Goal: Transaction & Acquisition: Register for event/course

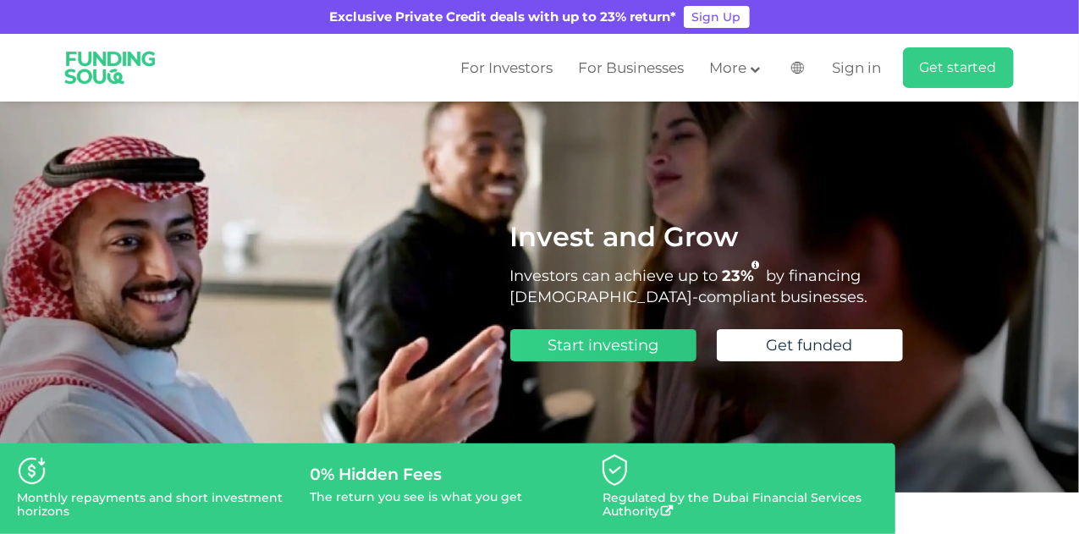
click at [576, 348] on span "Start investing" at bounding box center [603, 345] width 111 height 19
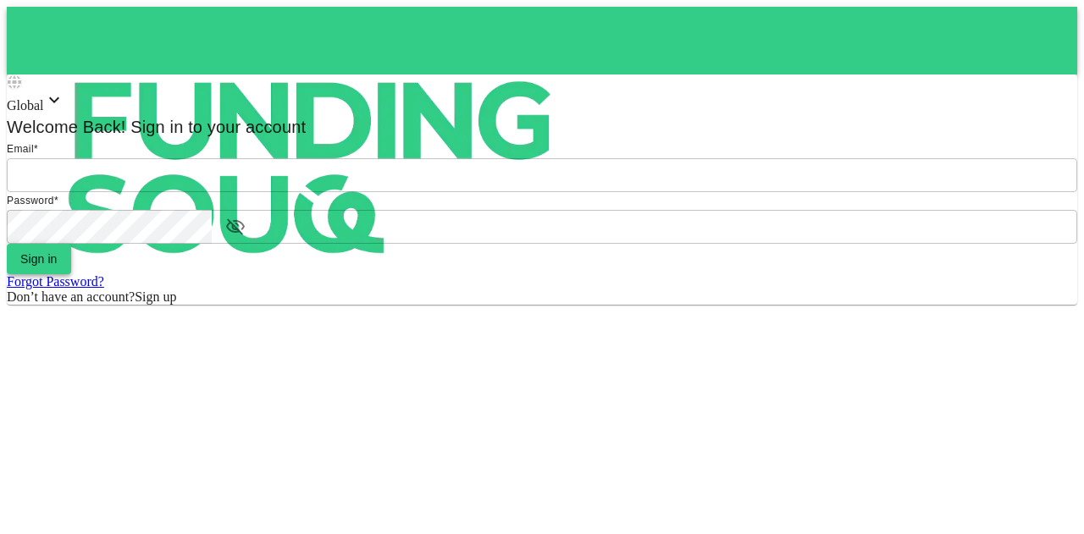
type input "mohanad.y.yasin@hotmail.com"
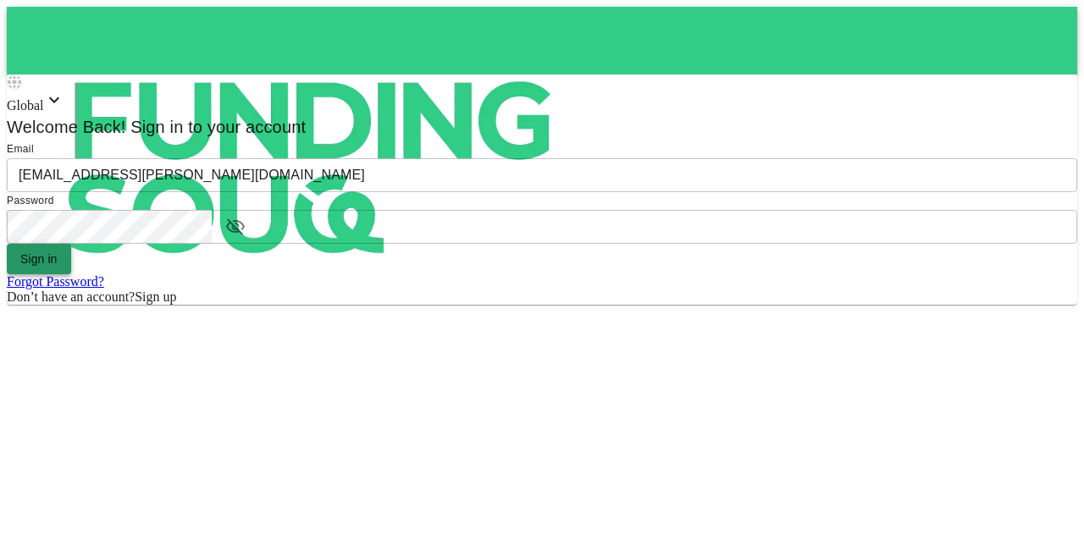
click at [71, 274] on button "Sign in" at bounding box center [39, 259] width 64 height 30
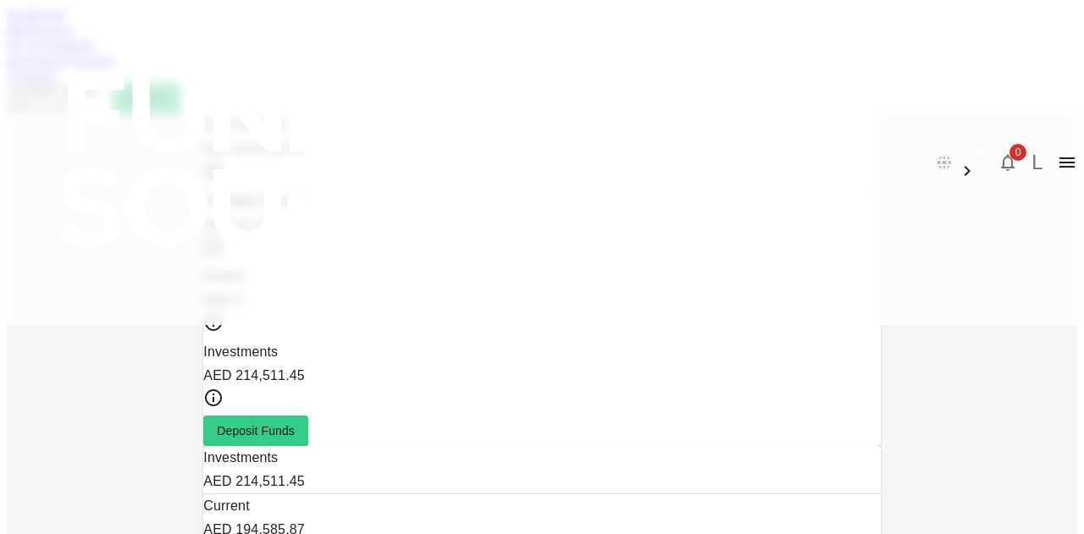
click at [114, 67] on link "Investment Settings" at bounding box center [61, 59] width 108 height 14
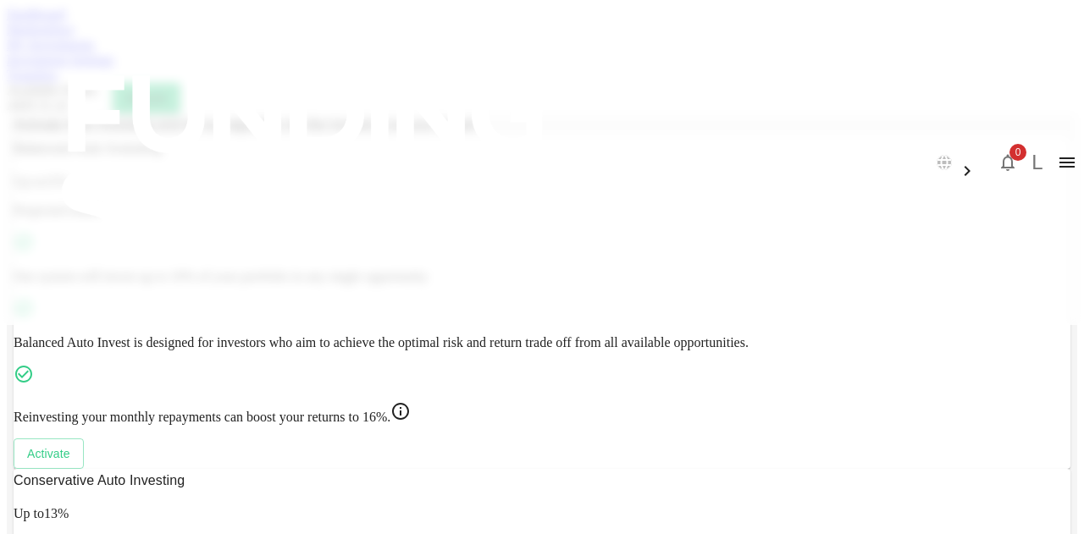
click at [95, 52] on link "My Investments" at bounding box center [51, 44] width 88 height 14
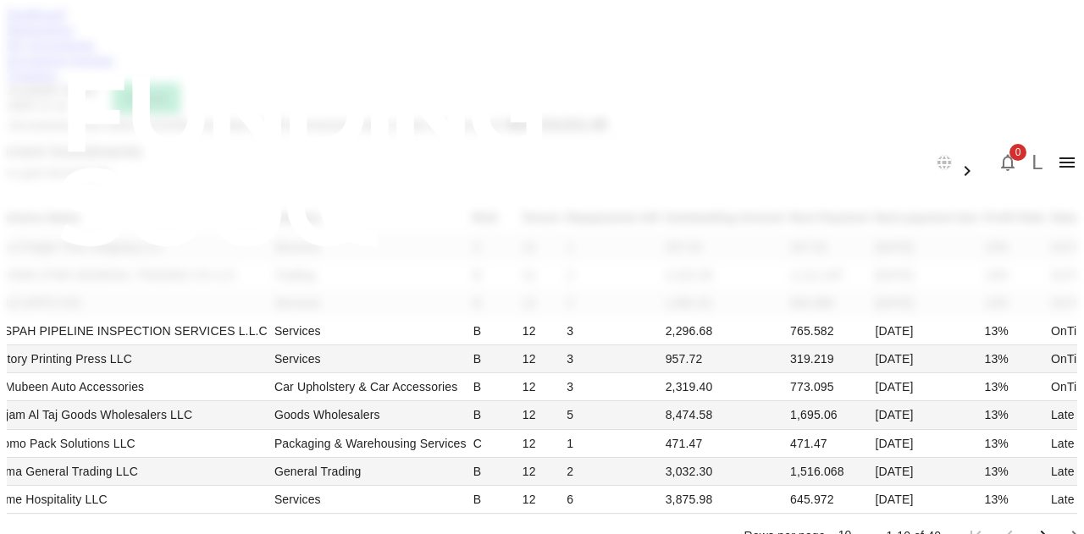
click at [65, 21] on link "Dashboard" at bounding box center [36, 14] width 58 height 14
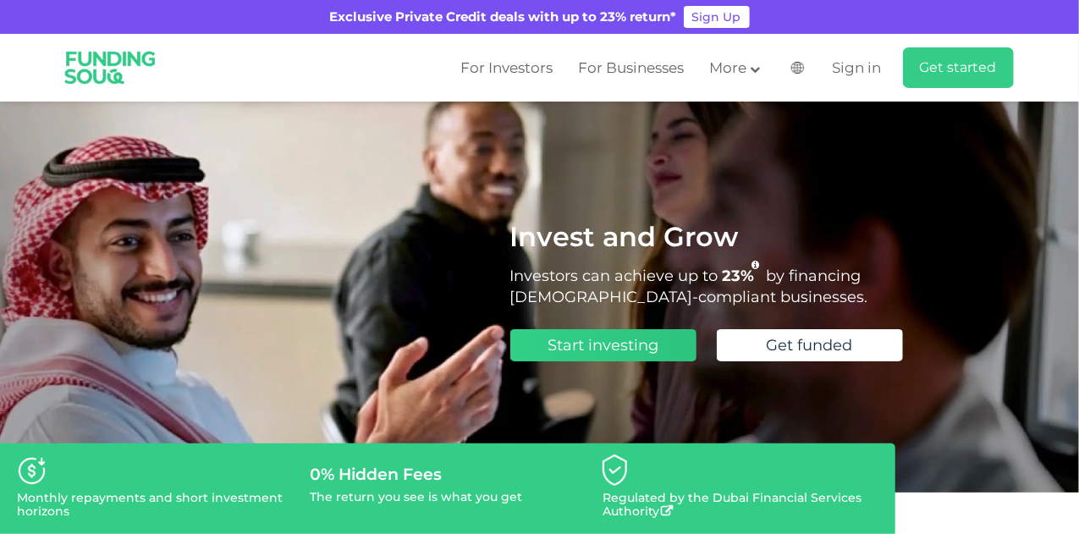
click at [582, 350] on span "Start investing" at bounding box center [603, 345] width 111 height 19
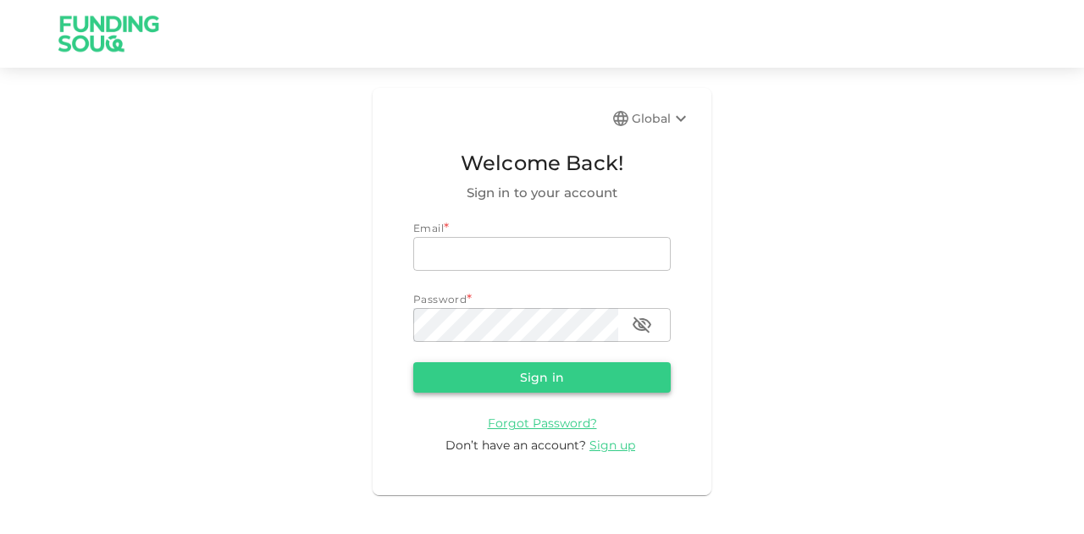
type input "[EMAIL_ADDRESS][PERSON_NAME][DOMAIN_NAME]"
click at [514, 370] on button "Sign in" at bounding box center [541, 377] width 257 height 30
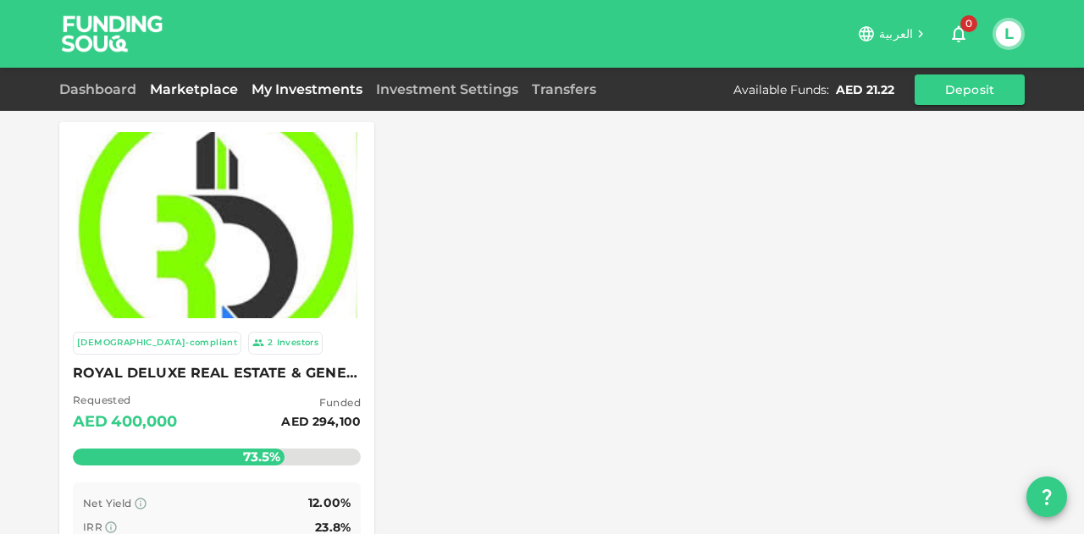
click at [291, 91] on link "My Investments" at bounding box center [307, 89] width 124 height 16
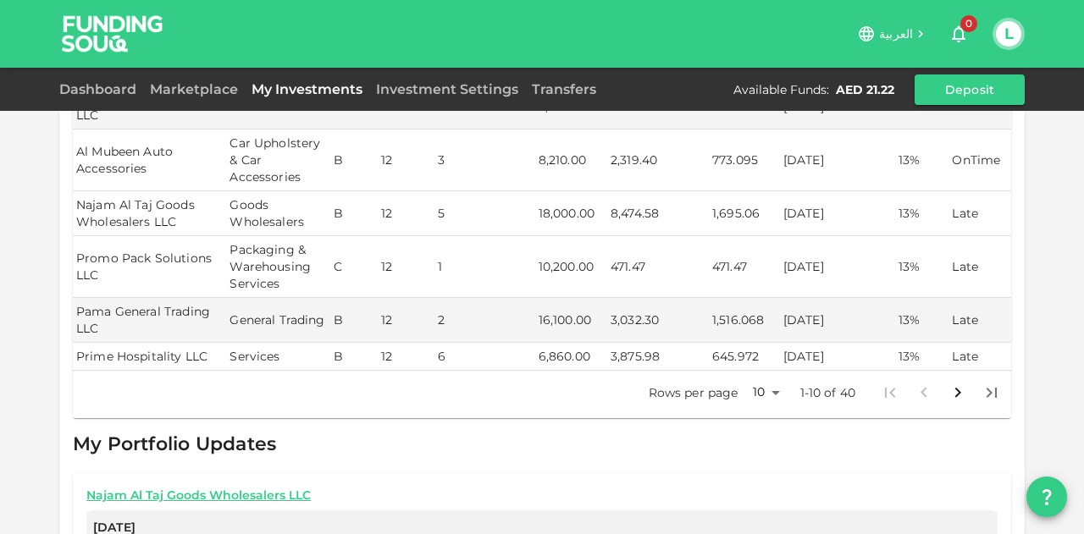
scroll to position [508, 0]
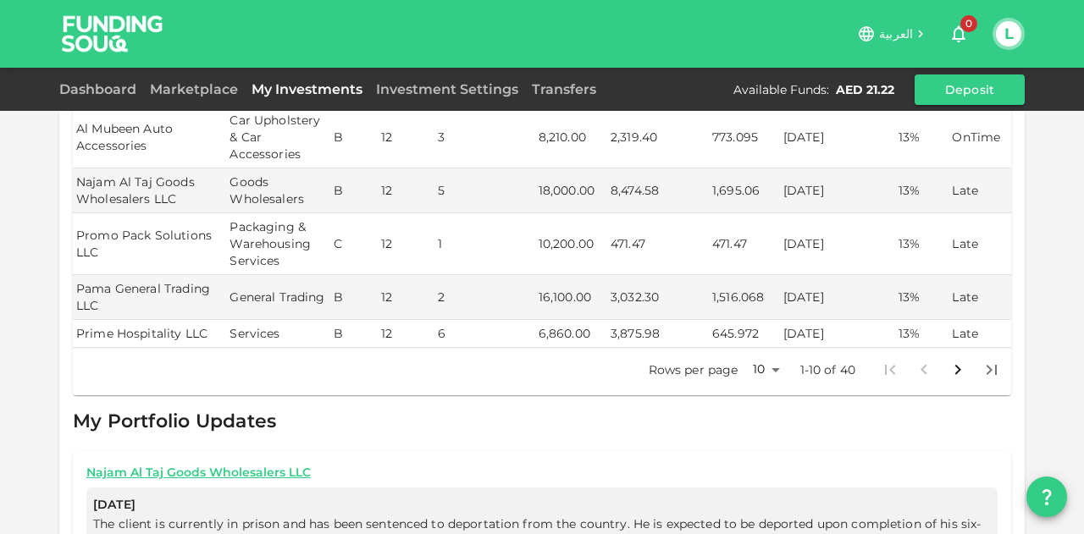
click at [726, 361] on p "Rows per page" at bounding box center [693, 369] width 90 height 17
click at [748, 339] on body "العربية 0 L Dashboard Marketplace My Investments Investment Settings Transfers …" at bounding box center [542, 267] width 1084 height 534
click at [742, 434] on li "50" at bounding box center [758, 434] width 51 height 30
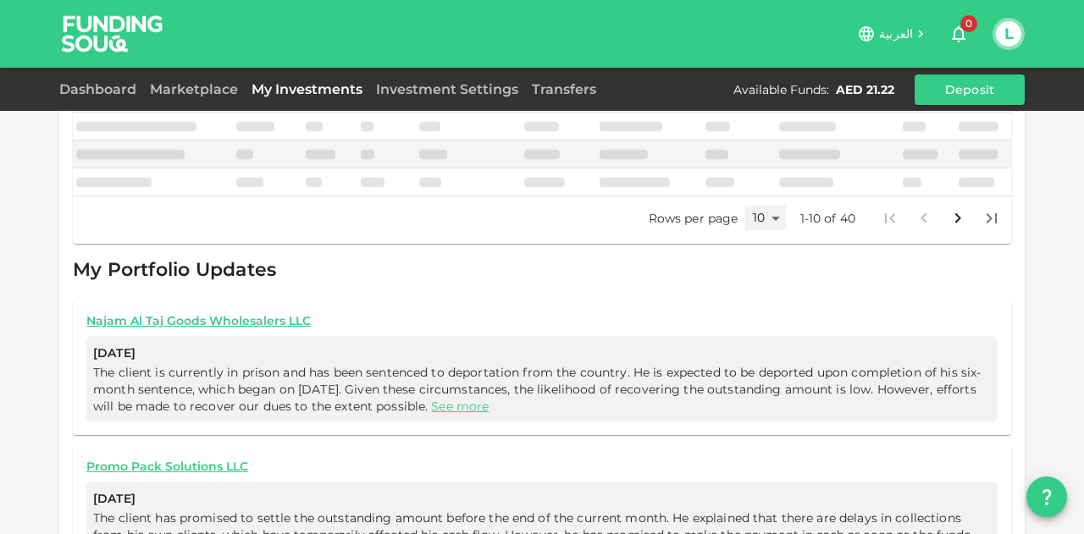
type input "50"
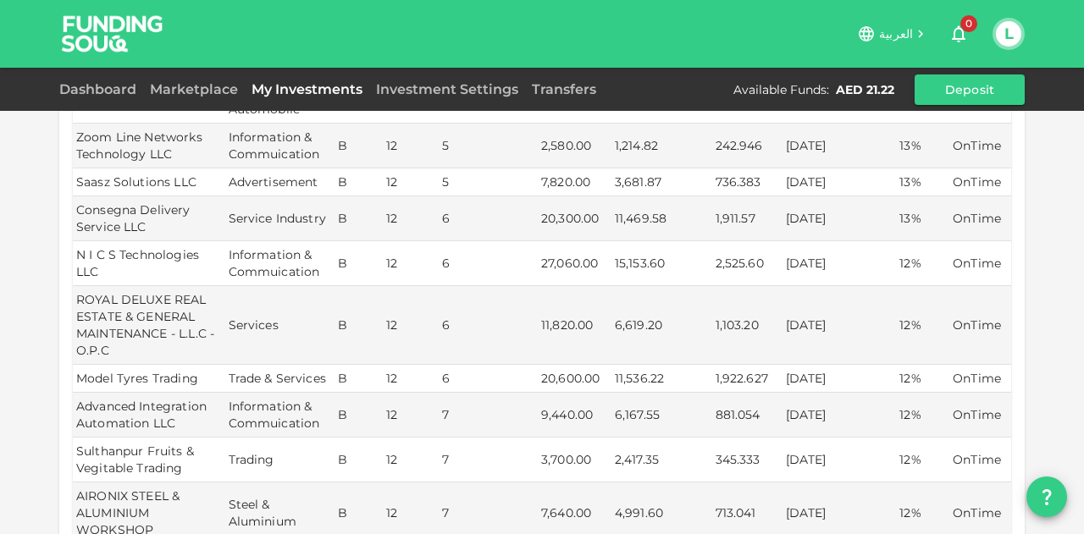
scroll to position [677, 0]
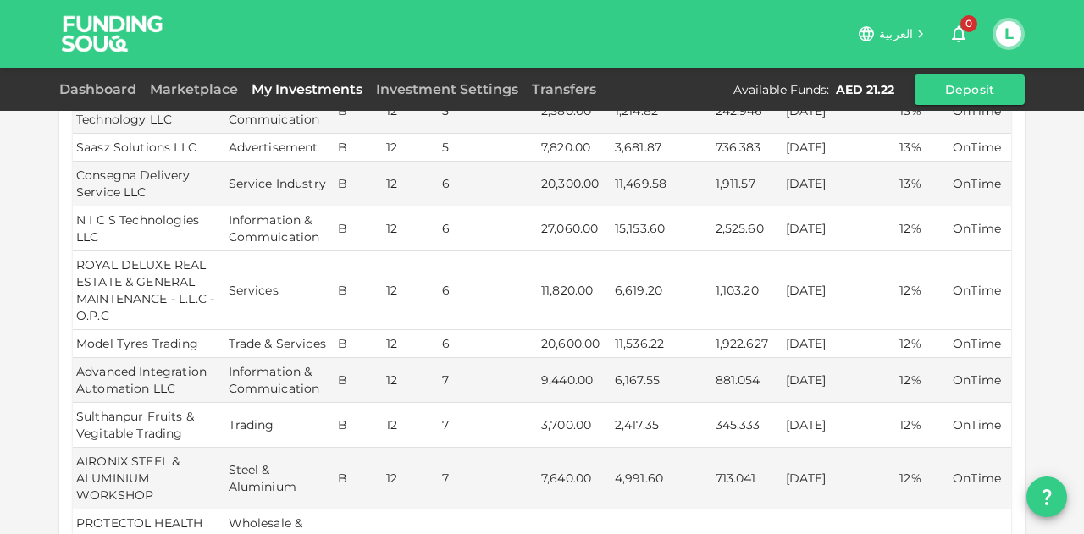
click at [174, 251] on td "ROYAL DELUXE REAL ESTATE & GENERAL MAINTENANCE - L.L.C - O.P.C" at bounding box center [149, 290] width 152 height 79
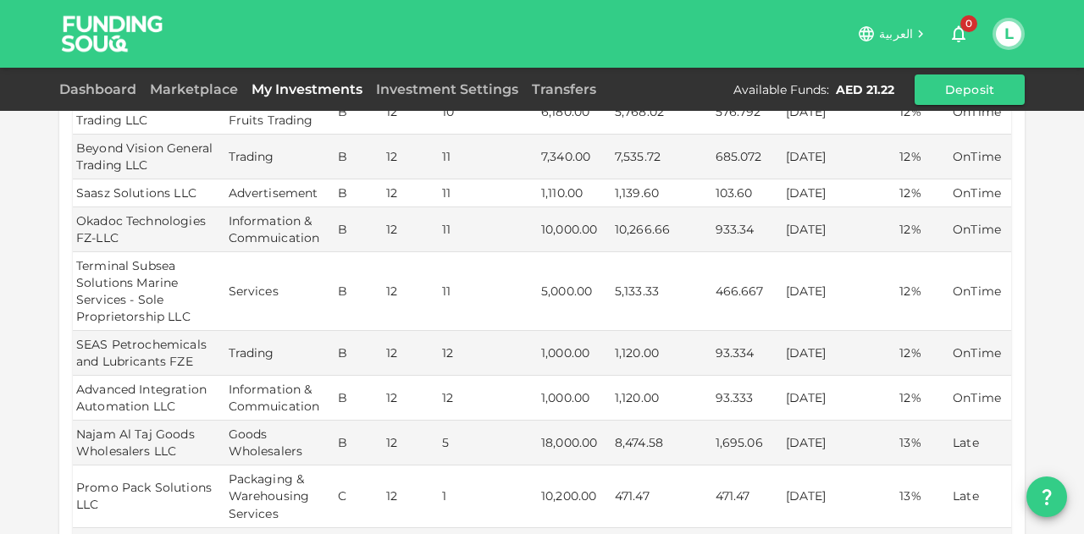
scroll to position [1608, 0]
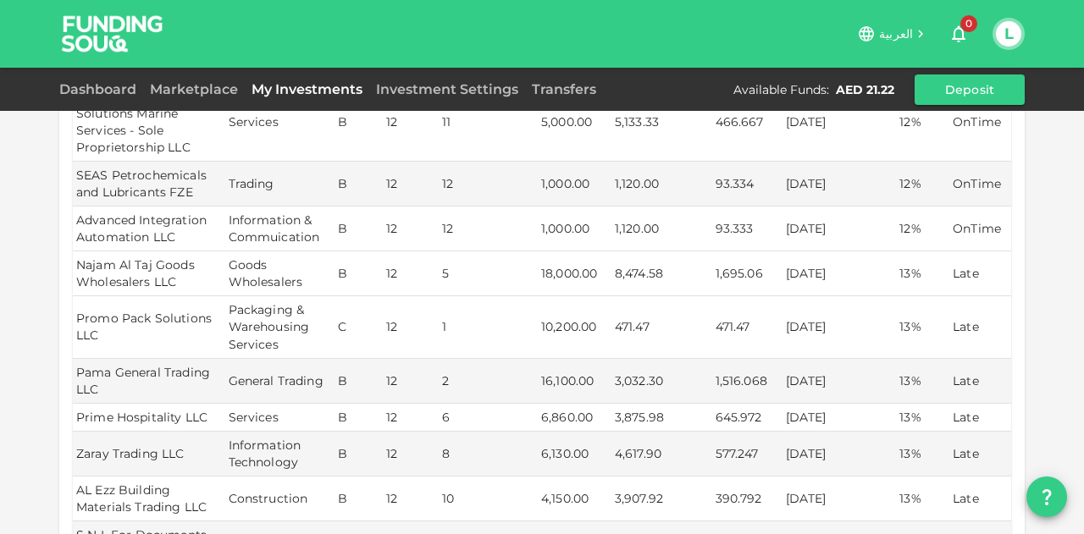
click at [677, 251] on td "8,474.58" at bounding box center [661, 273] width 101 height 45
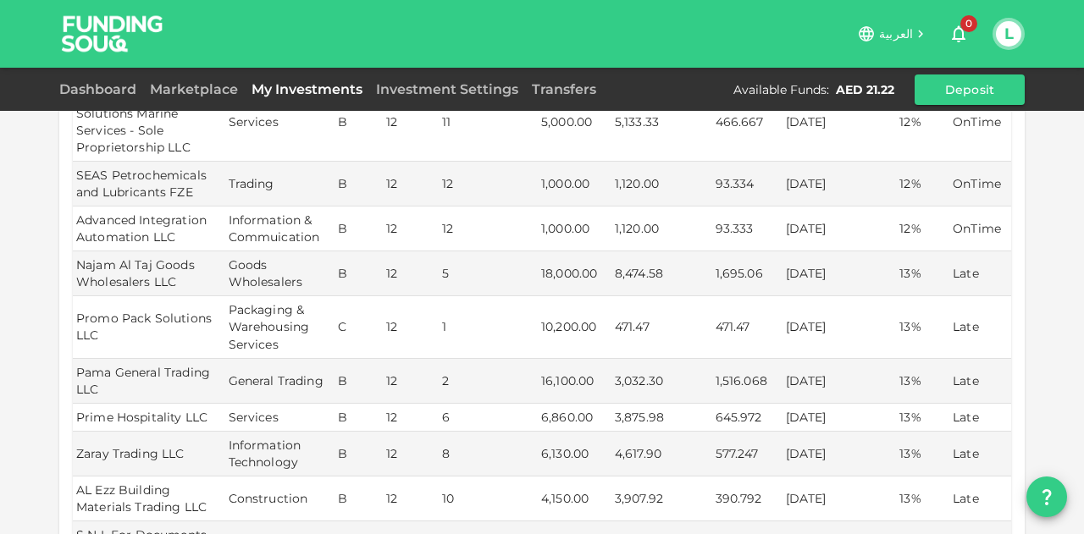
click at [655, 296] on td "471.47" at bounding box center [661, 327] width 101 height 62
click at [654, 296] on td "471.47" at bounding box center [661, 327] width 101 height 62
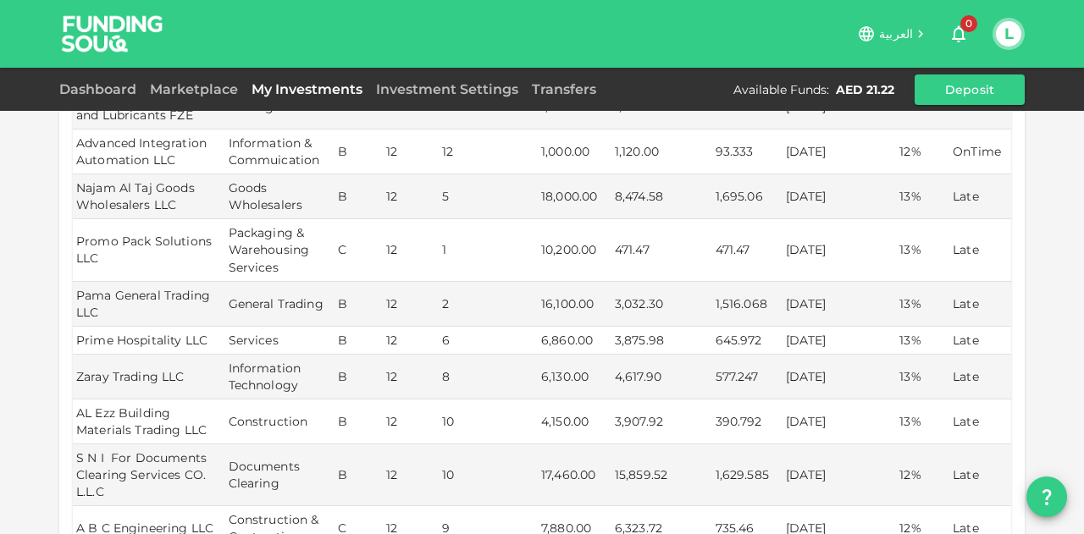
scroll to position [1778, 0]
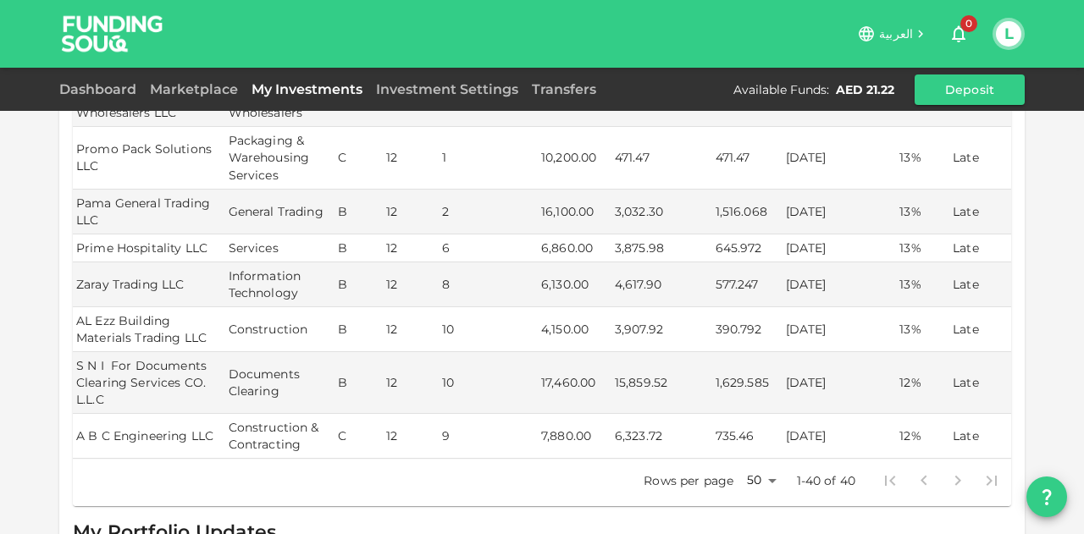
click at [78, 74] on div "Dashboard Marketplace My Investments Investment Settings Transfers Available Fu…" at bounding box center [541, 89] width 965 height 30
click at [83, 85] on link "Dashboard" at bounding box center [101, 89] width 84 height 16
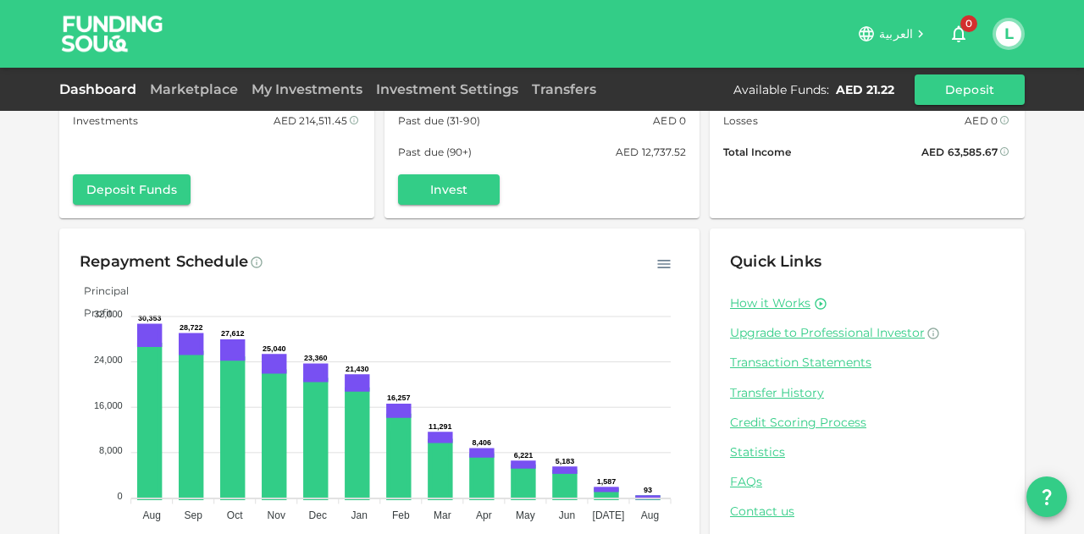
scroll to position [166, 0]
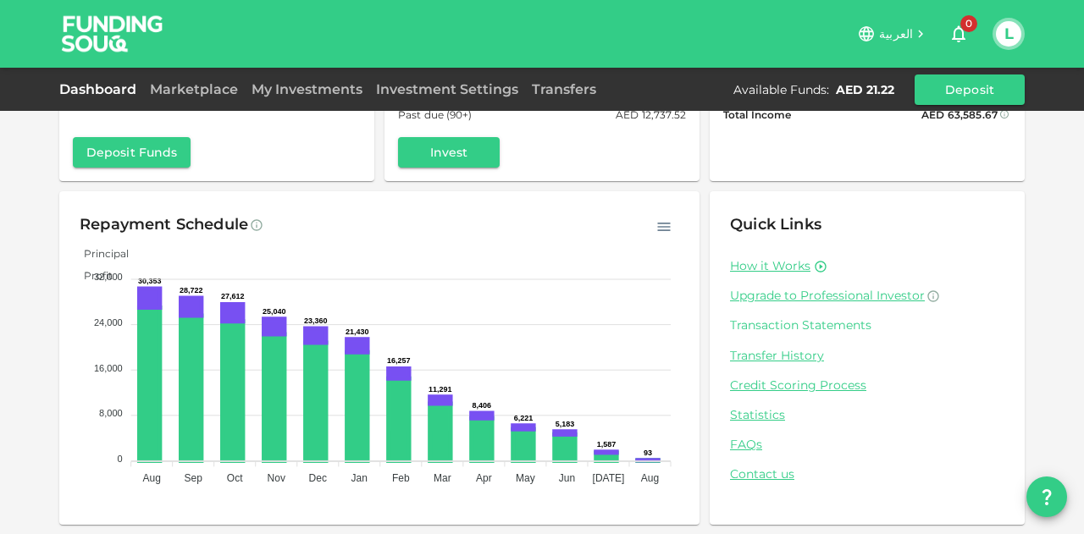
click at [794, 323] on link "Transaction Statements" at bounding box center [867, 325] width 274 height 16
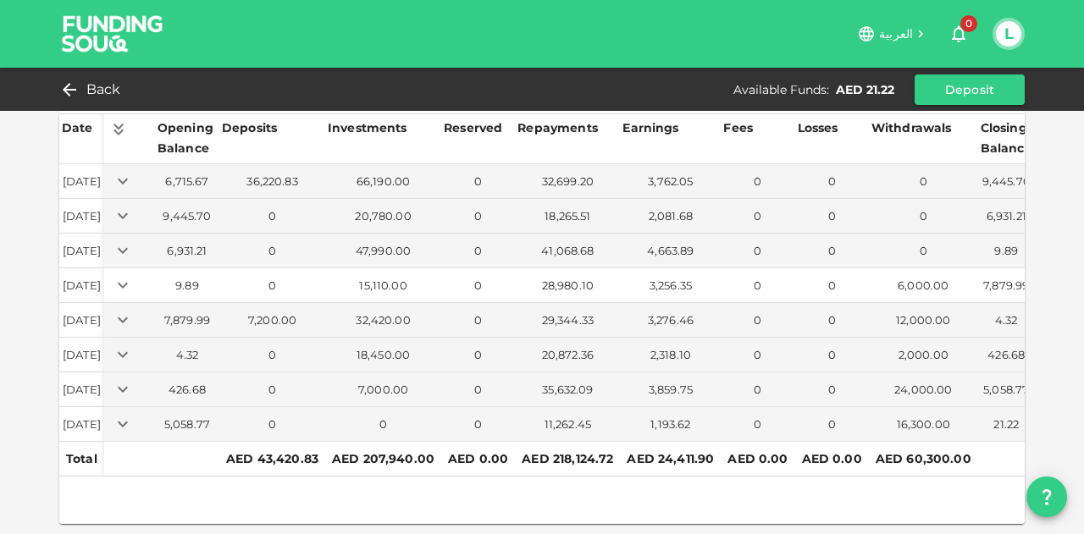
scroll to position [76, 0]
